Goal: Task Accomplishment & Management: Manage account settings

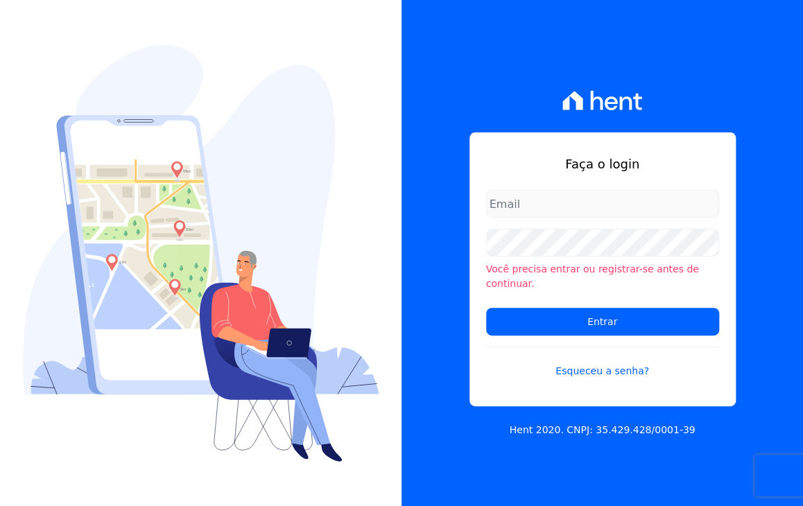
click at [634, 218] on input "email" at bounding box center [602, 204] width 233 height 28
type input "luiz.souza@senziani.com"
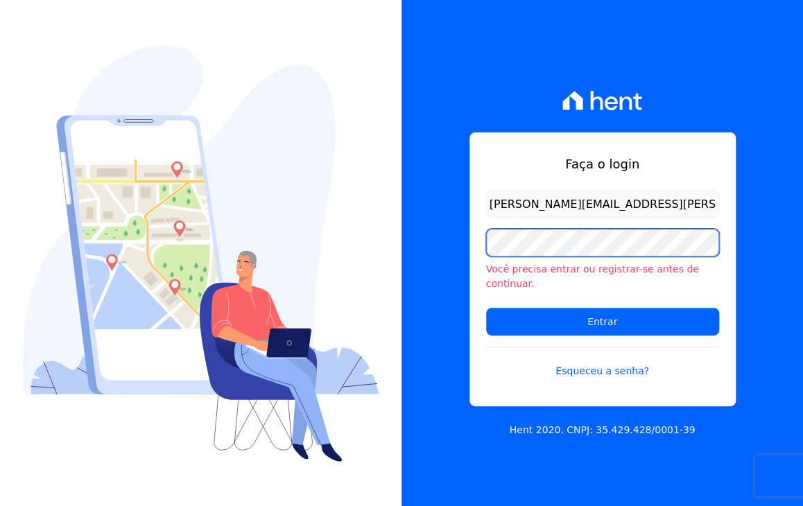
click at [486, 308] on input "Entrar" at bounding box center [602, 322] width 233 height 28
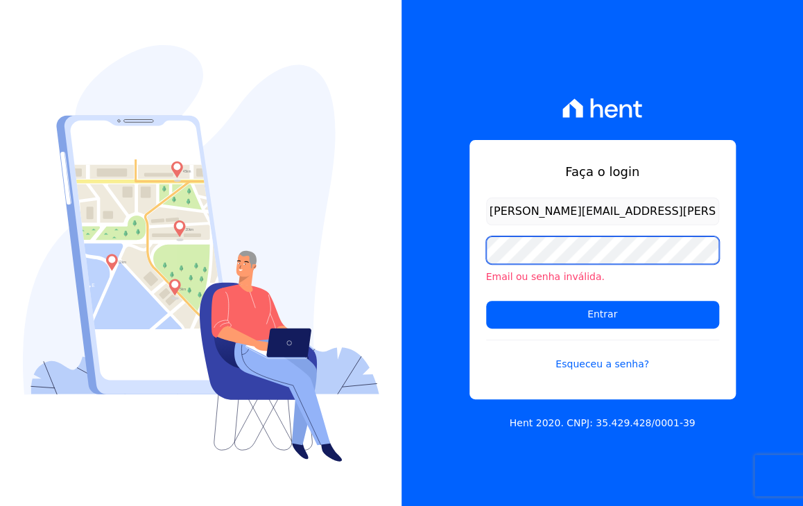
click at [486, 301] on input "Entrar" at bounding box center [602, 315] width 233 height 28
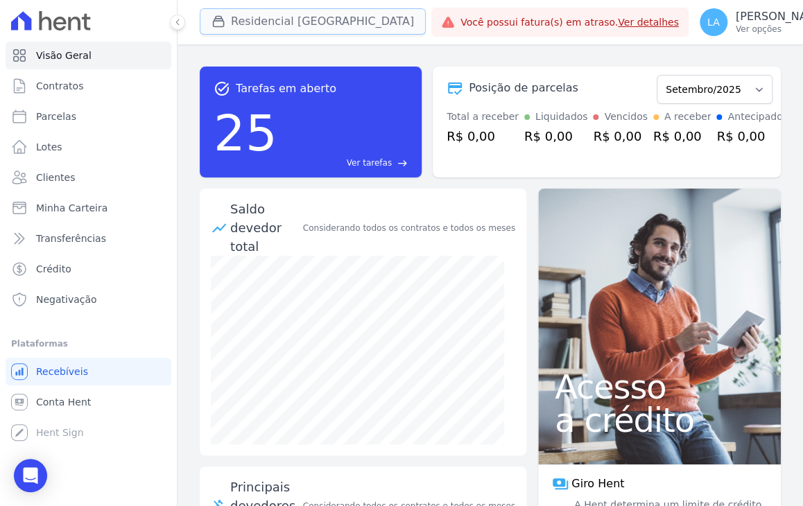
click at [325, 24] on button "Residencial [GEOGRAPHIC_DATA]" at bounding box center [313, 21] width 226 height 26
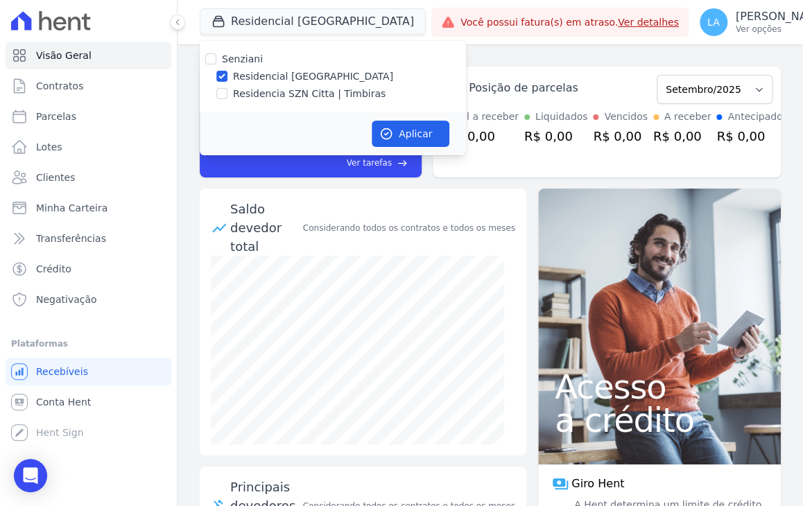
click at [309, 98] on label "Residencia SZN Citta | Timbiras" at bounding box center [309, 94] width 153 height 15
click at [227, 98] on input "Residencia SZN Citta | Timbiras" at bounding box center [221, 93] width 11 height 11
checkbox input "true"
click at [224, 74] on input "Residencial [GEOGRAPHIC_DATA]" at bounding box center [221, 76] width 11 height 11
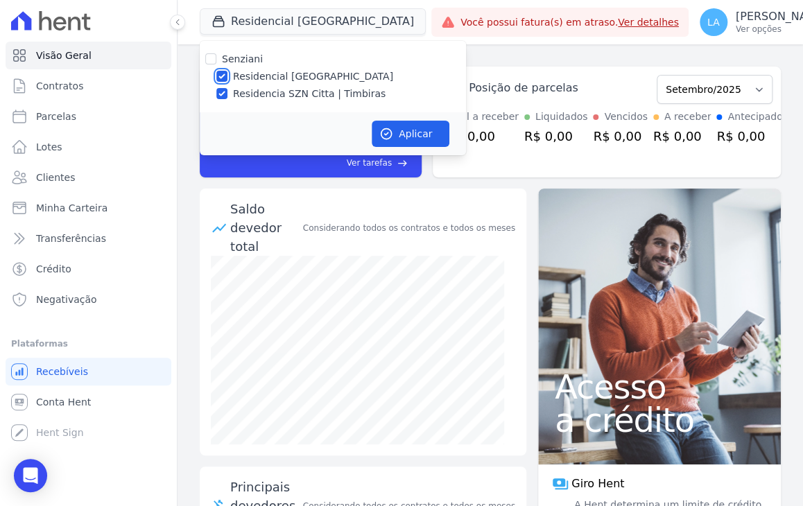
checkbox input "false"
click at [388, 137] on icon "button" at bounding box center [386, 134] width 14 height 14
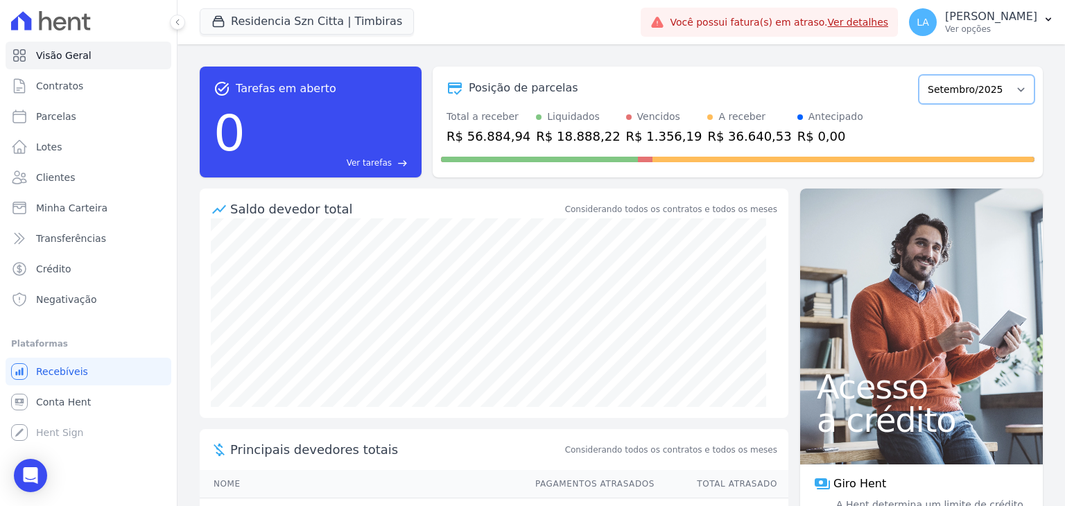
click at [802, 83] on select "Junho/2025 Julho/2025 Agosto/2025 Setembro/2025 Outubro/2025 Novembro/2025 Deze…" at bounding box center [977, 89] width 116 height 29
select select "06/2025"
click at [802, 75] on select "Junho/2025 Julho/2025 Agosto/2025 Setembro/2025 Outubro/2025 Novembro/2025 Deze…" at bounding box center [977, 89] width 116 height 29
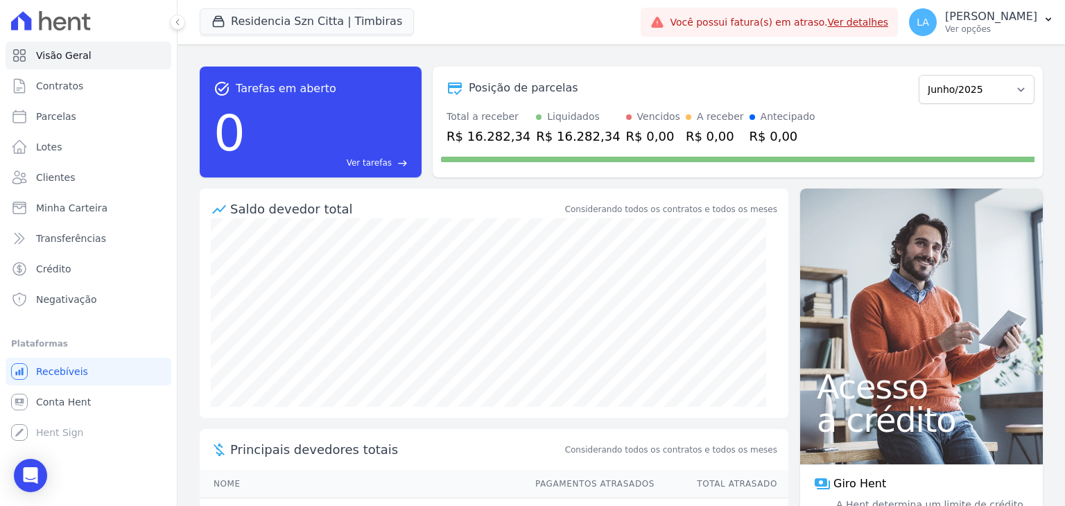
click at [386, 133] on div "0 Ver tarefas east" at bounding box center [311, 133] width 194 height 72
click at [587, 125] on div "Liquidados R$ 16.282,34" at bounding box center [578, 128] width 84 height 36
click at [552, 95] on div "Posição de parcelas" at bounding box center [524, 88] width 110 height 17
click at [67, 210] on span "Minha Carteira" at bounding box center [71, 208] width 71 height 14
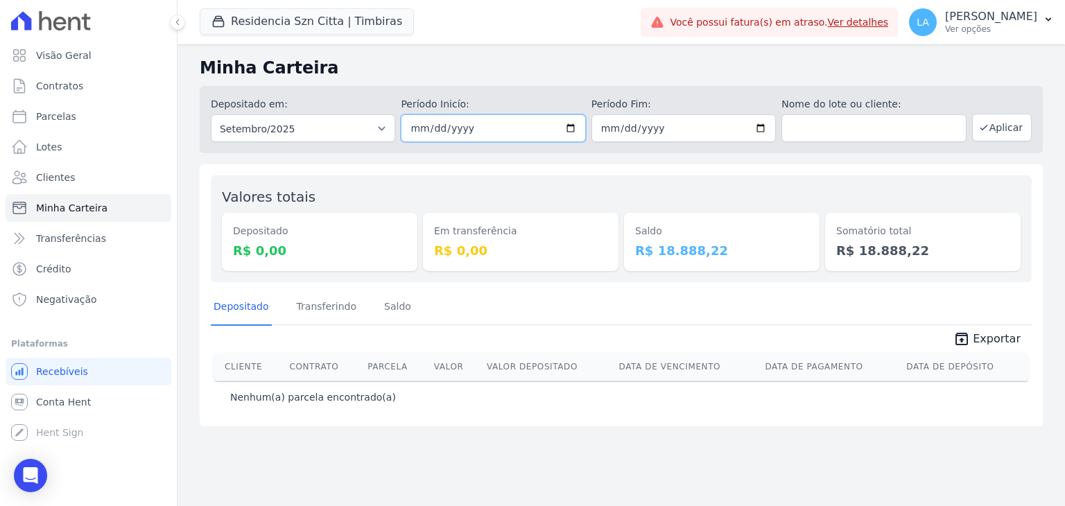
click at [485, 126] on input "2025-09-01" at bounding box center [493, 128] width 184 height 28
click at [344, 132] on select "Todos os meses Junho/2025 Julho/2025 Agosto/2025 Setembro/2025 Outubro/2025 Nov…" at bounding box center [303, 128] width 184 height 28
select select "06/2025"
click at [211, 114] on select "Todos os meses Junho/2025 Julho/2025 Agosto/2025 Setembro/2025 Outubro/2025 Nov…" at bounding box center [303, 128] width 184 height 28
click at [483, 123] on input "date" at bounding box center [493, 128] width 184 height 28
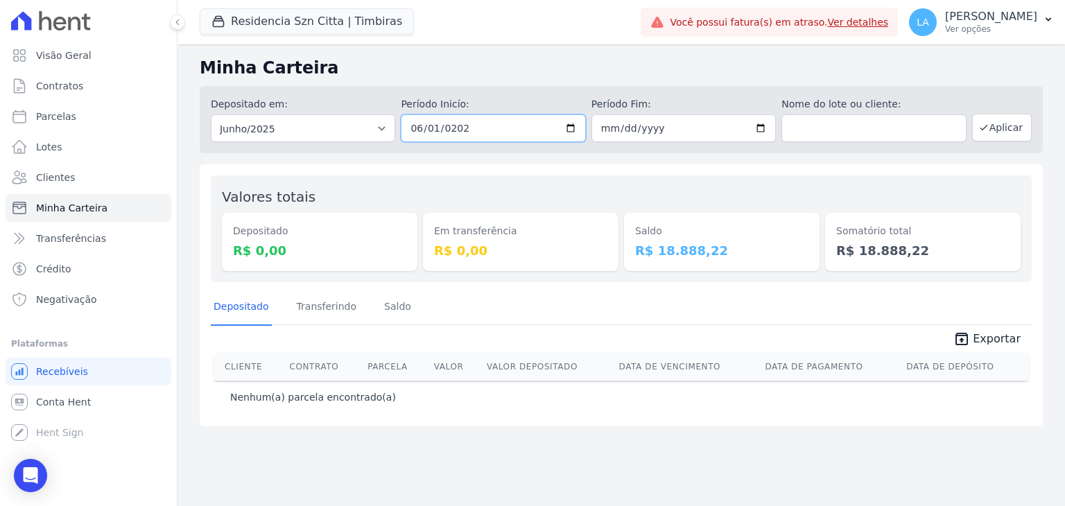
type input "[DATE]"
click at [614, 107] on label "Período Fim:" at bounding box center [683, 104] width 184 height 15
click at [614, 114] on div "Período Fim:" at bounding box center [683, 119] width 184 height 45
click at [611, 120] on input "date" at bounding box center [683, 128] width 184 height 28
type input "[DATE]"
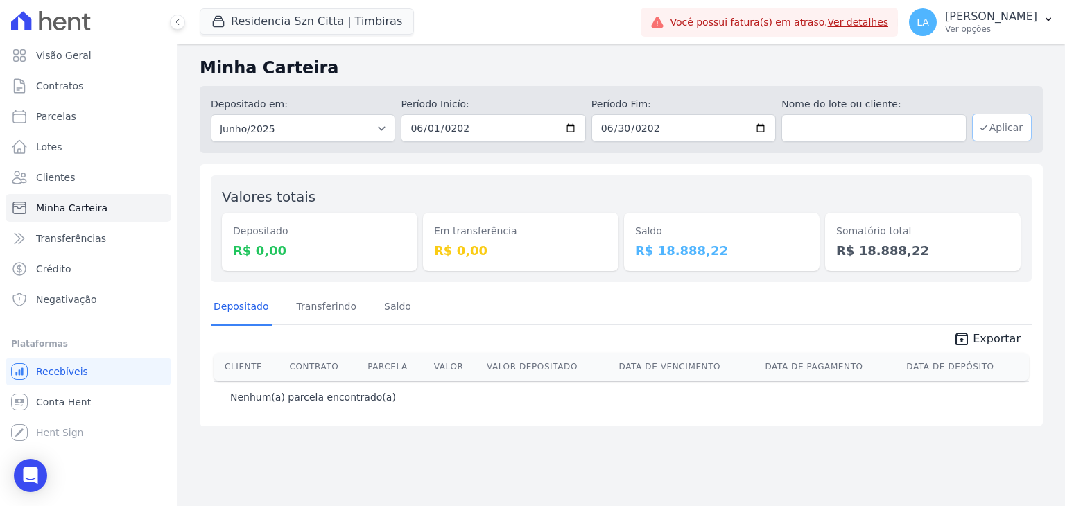
click at [1004, 128] on button "Aplicar" at bounding box center [1002, 128] width 60 height 28
click at [345, 311] on link "Transferindo" at bounding box center [327, 308] width 66 height 36
click at [250, 309] on link "Depositado" at bounding box center [241, 308] width 61 height 36
